Goal: Task Accomplishment & Management: Use online tool/utility

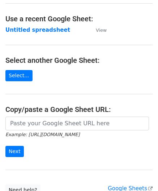
scroll to position [36, 0]
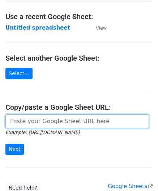
click at [41, 121] on input "url" at bounding box center [76, 121] width 143 height 14
paste input "https://docs.google.com/spreadsheets/d/1LAYeREfiDq40fOaPJe2N3DFNw78kEMx72rb2R1F…"
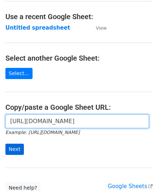
type input "https://docs.google.com/spreadsheets/d/1LAYeREfiDq40fOaPJe2N3DFNw78kEMx72rb2R1F…"
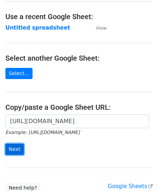
click at [17, 148] on input "Next" at bounding box center [14, 149] width 18 height 11
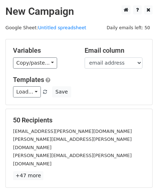
scroll to position [88, 0]
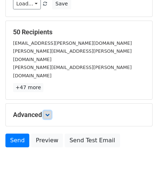
click at [49, 113] on icon at bounding box center [47, 115] width 4 height 4
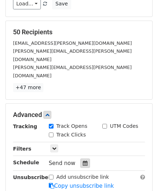
click at [84, 158] on div at bounding box center [85, 162] width 10 height 9
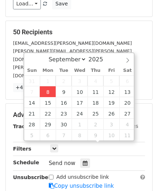
type input "[DATE] 12:00"
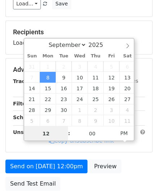
paste input "Hour"
type input "2"
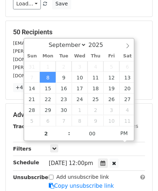
type input "[DATE] 14:00"
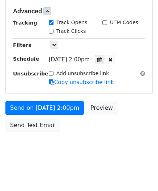
scroll to position [162, 0]
